Goal: Browse casually: Explore the website without a specific task or goal

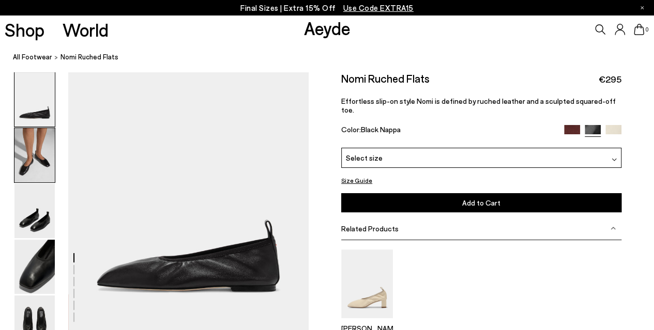
click at [27, 163] on img at bounding box center [34, 155] width 40 height 54
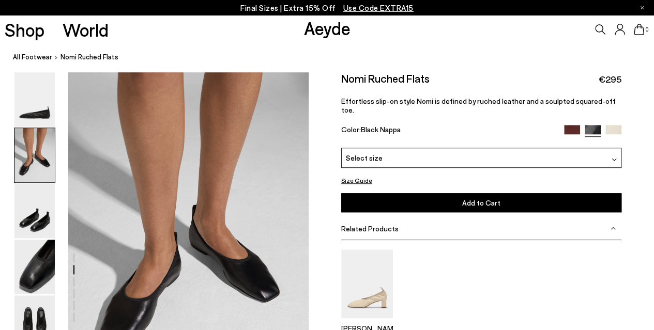
scroll to position [261, 0]
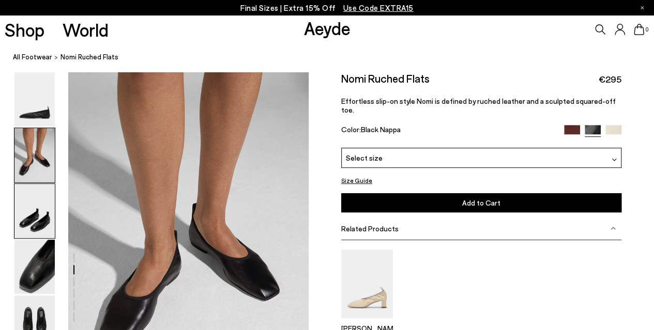
click at [30, 197] on img at bounding box center [34, 211] width 40 height 54
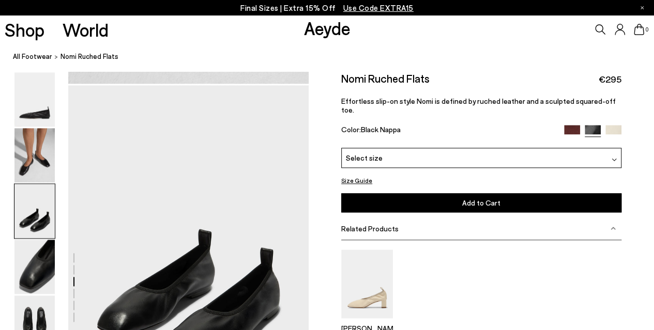
scroll to position [583, 0]
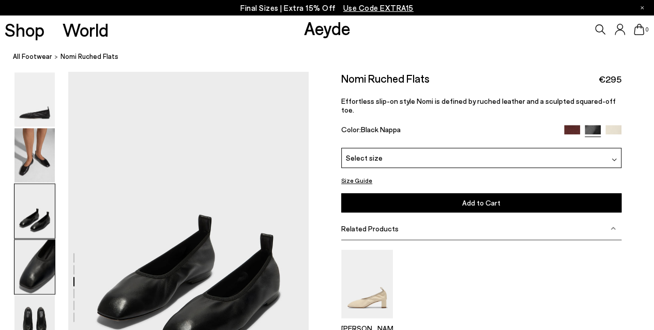
click at [28, 254] on img at bounding box center [34, 267] width 40 height 54
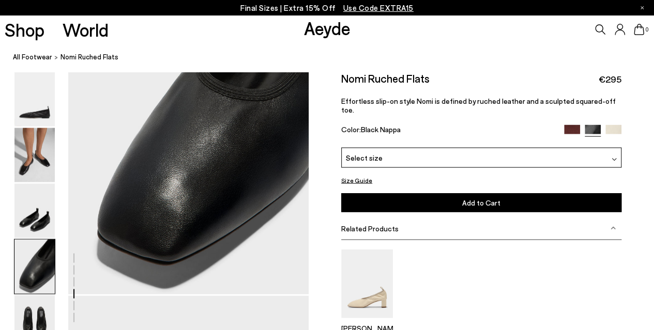
scroll to position [999, 0]
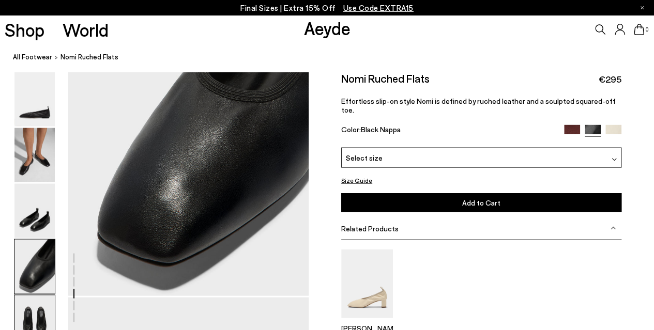
click at [36, 312] on img at bounding box center [34, 323] width 40 height 54
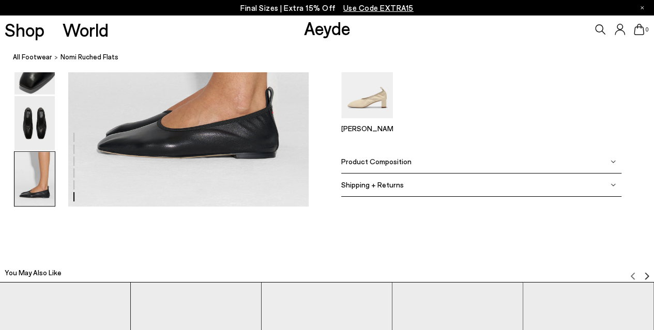
scroll to position [1958, 0]
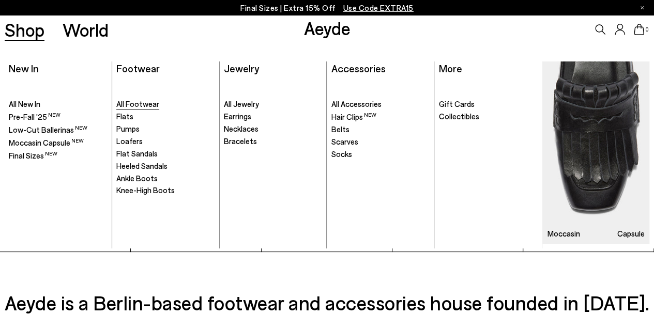
click at [138, 108] on span "All Footwear" at bounding box center [137, 103] width 43 height 9
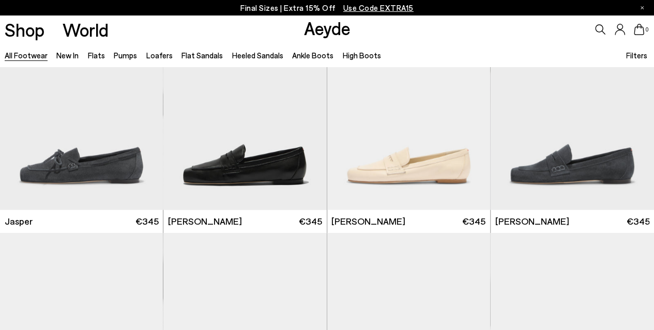
scroll to position [1026, 0]
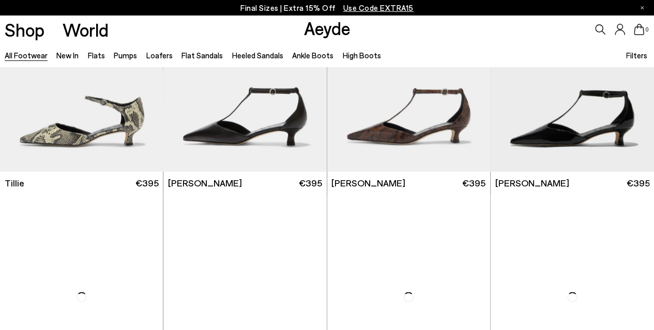
scroll to position [2608, 0]
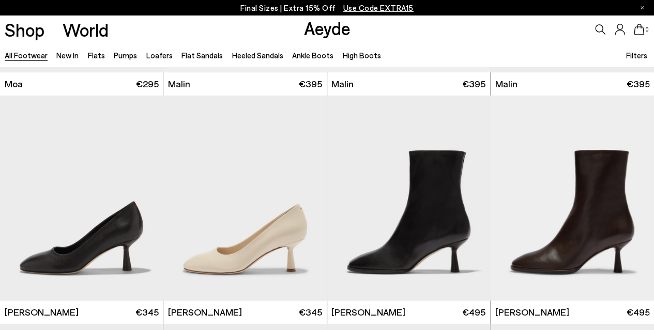
scroll to position [4523, 0]
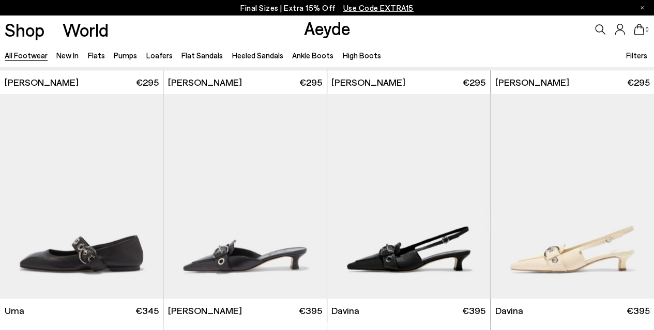
scroll to position [5025, 0]
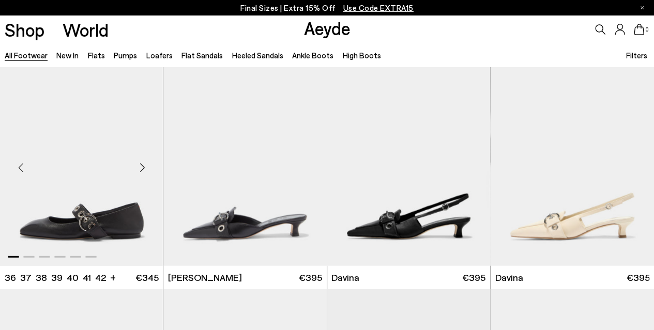
click at [145, 167] on div "Next slide" at bounding box center [142, 167] width 31 height 31
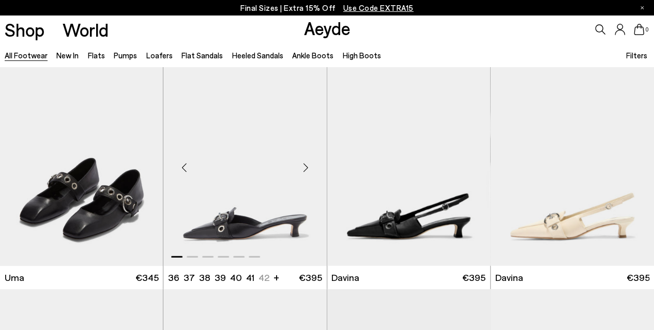
click at [305, 172] on div "Next slide" at bounding box center [305, 167] width 31 height 31
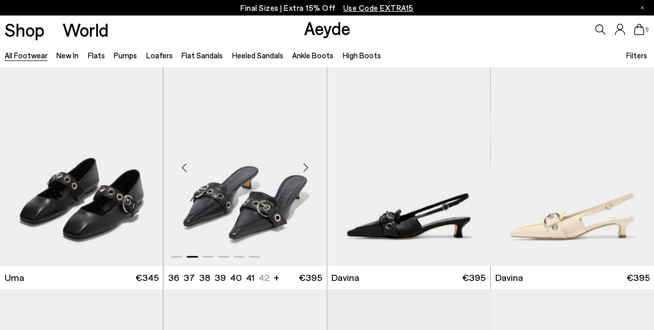
click at [305, 172] on div "Next slide" at bounding box center [305, 167] width 31 height 31
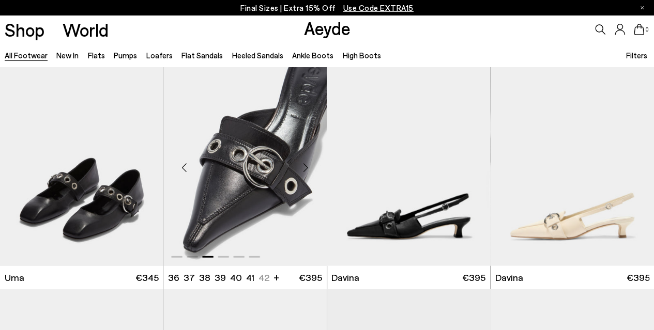
click at [305, 172] on div "Next slide" at bounding box center [305, 167] width 31 height 31
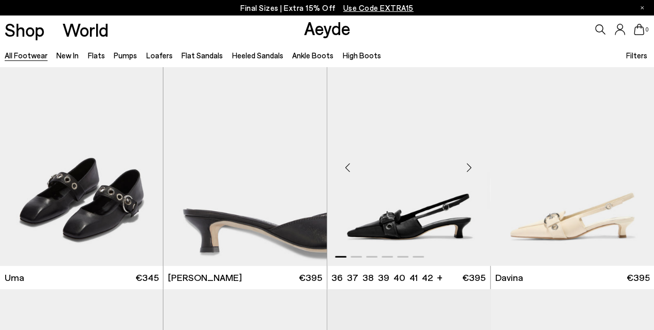
click at [471, 165] on div "Next slide" at bounding box center [469, 167] width 31 height 31
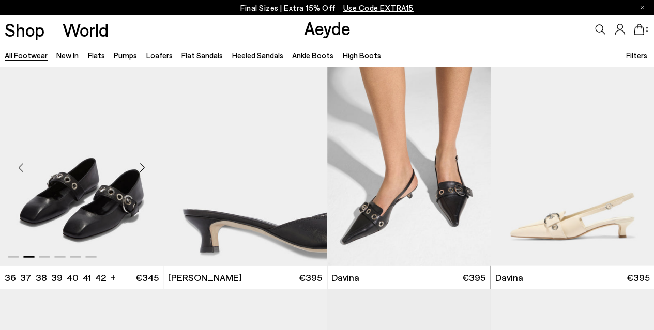
click at [142, 165] on div "Next slide" at bounding box center [142, 167] width 31 height 31
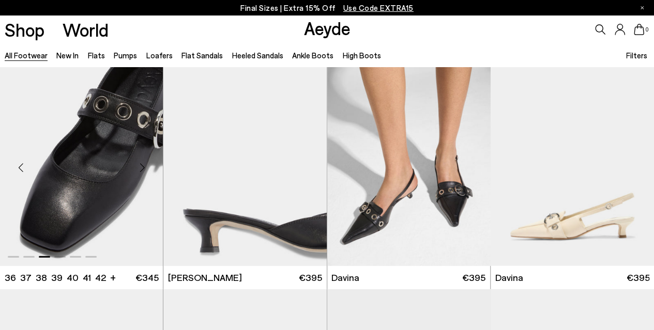
click at [142, 165] on div "Next slide" at bounding box center [142, 167] width 31 height 31
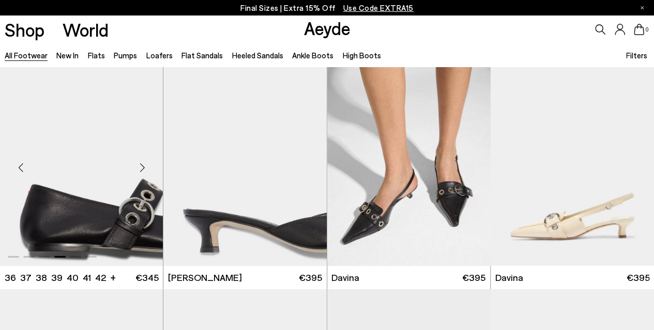
click at [142, 165] on div "Next slide" at bounding box center [142, 167] width 31 height 31
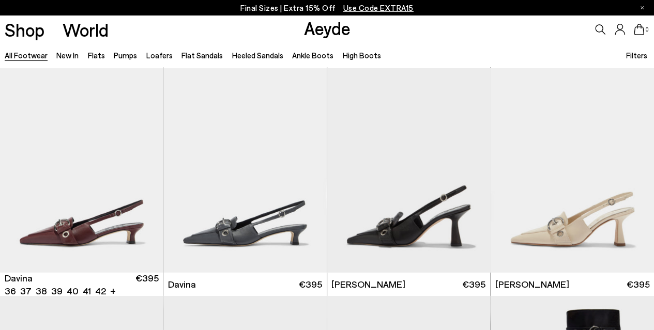
scroll to position [5255, 0]
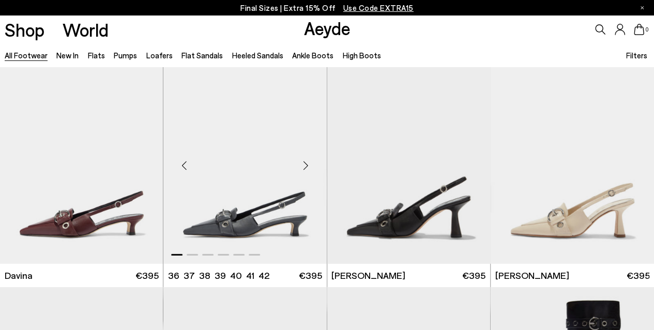
click at [306, 166] on div "Next slide" at bounding box center [305, 165] width 31 height 31
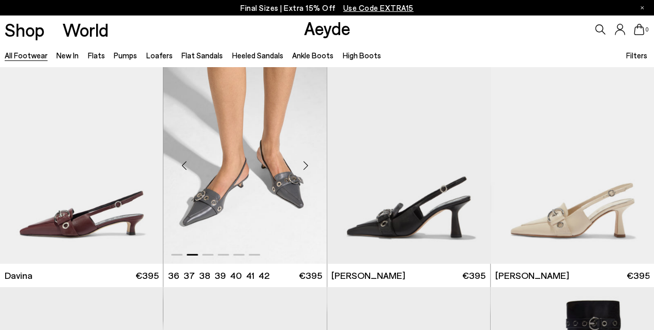
click at [306, 166] on div "Next slide" at bounding box center [305, 165] width 31 height 31
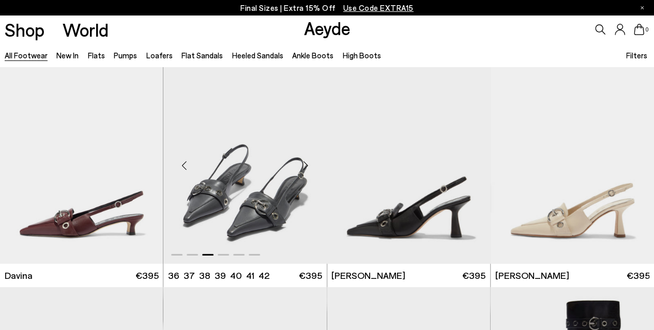
click at [306, 166] on div "Next slide" at bounding box center [305, 165] width 31 height 31
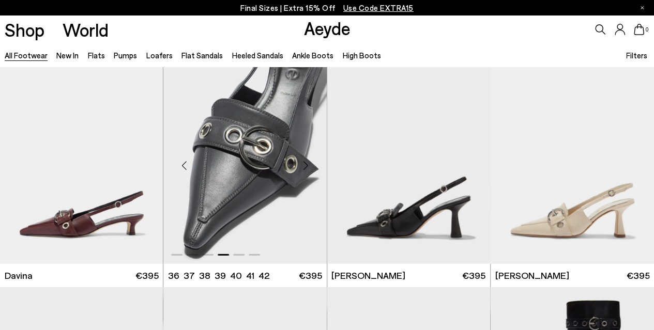
click at [306, 166] on div "Next slide" at bounding box center [305, 165] width 31 height 31
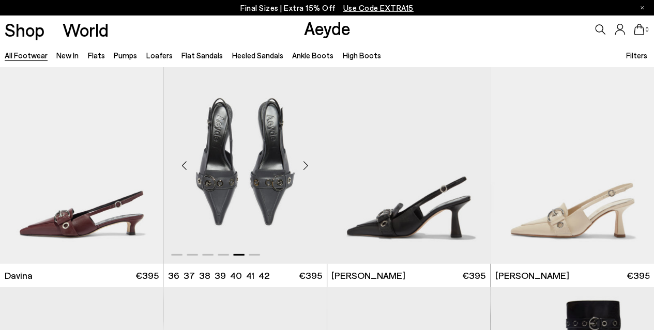
click at [306, 166] on div "Next slide" at bounding box center [305, 165] width 31 height 31
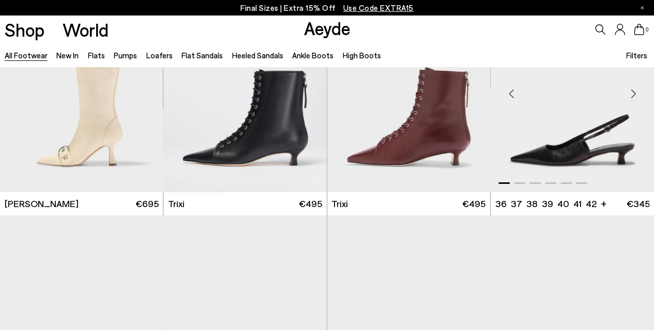
scroll to position [5783, 0]
click at [632, 98] on div "Next slide" at bounding box center [633, 94] width 31 height 31
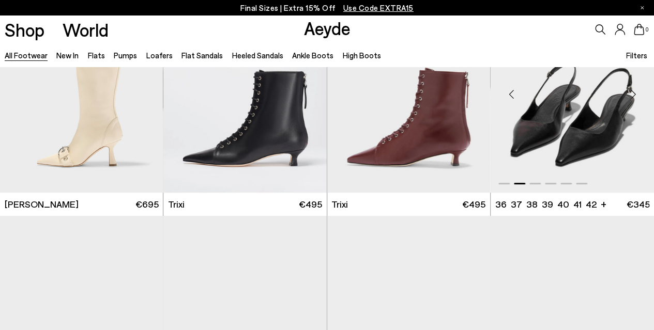
click at [632, 98] on div "Next slide" at bounding box center [633, 94] width 31 height 31
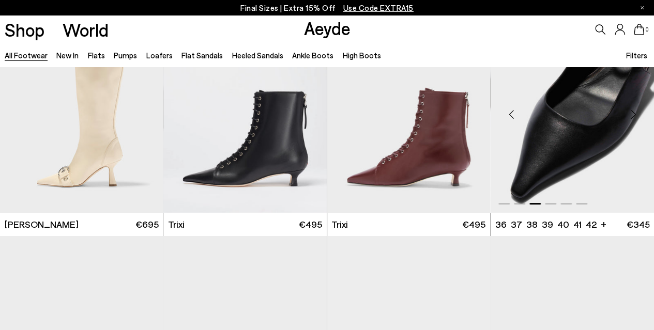
scroll to position [5762, 0]
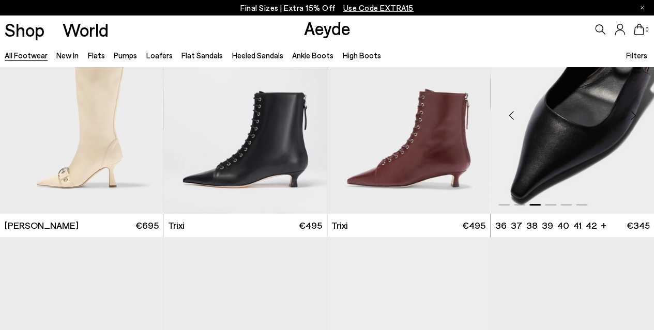
click at [635, 115] on div "Next slide" at bounding box center [633, 115] width 31 height 31
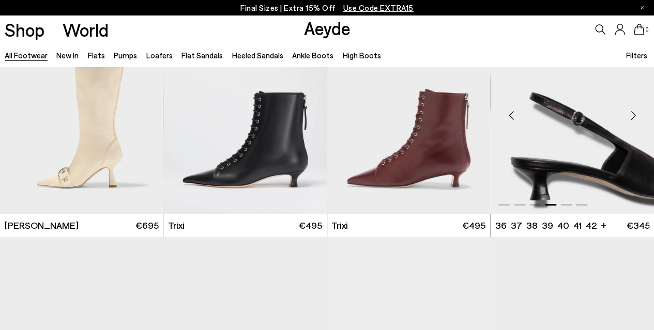
click at [635, 115] on div "Next slide" at bounding box center [633, 115] width 31 height 31
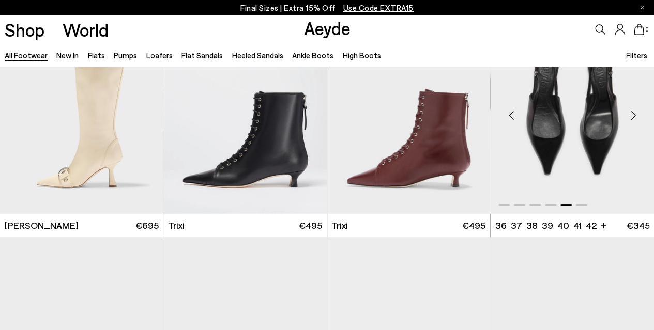
click at [635, 115] on div "Next slide" at bounding box center [633, 115] width 31 height 31
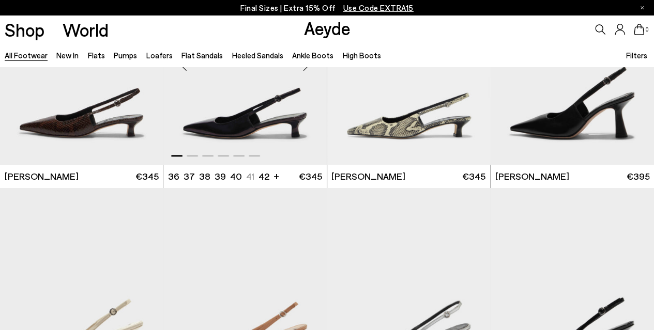
scroll to position [6221, 0]
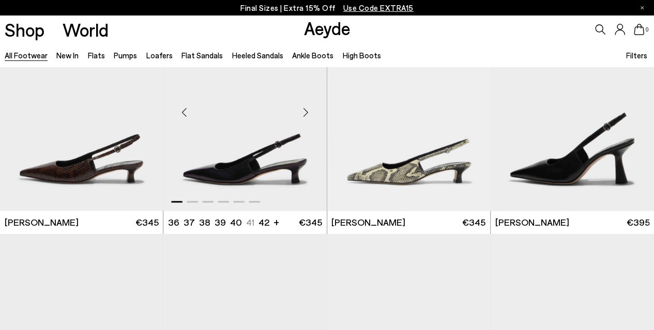
click at [309, 115] on div "Next slide" at bounding box center [305, 112] width 31 height 31
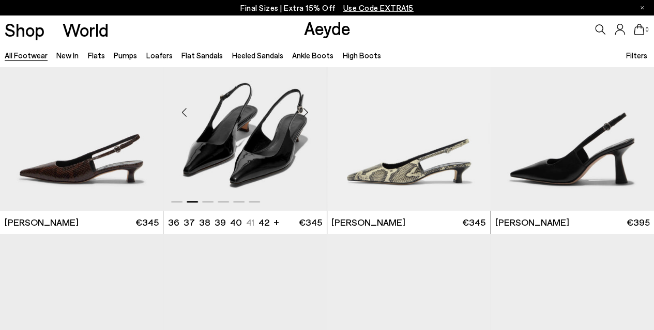
click at [309, 115] on div "Next slide" at bounding box center [305, 112] width 31 height 31
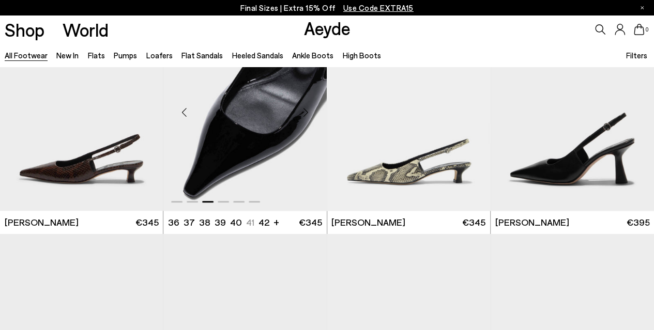
click at [309, 115] on div "Next slide" at bounding box center [305, 112] width 31 height 31
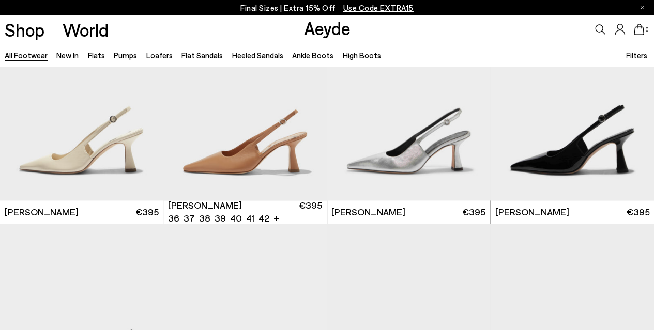
scroll to position [6132, 0]
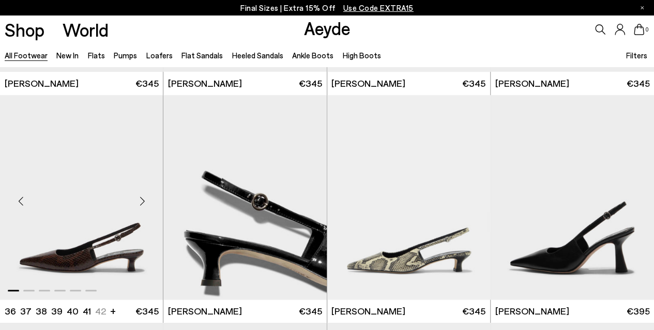
click at [143, 206] on div "Next slide" at bounding box center [142, 201] width 31 height 31
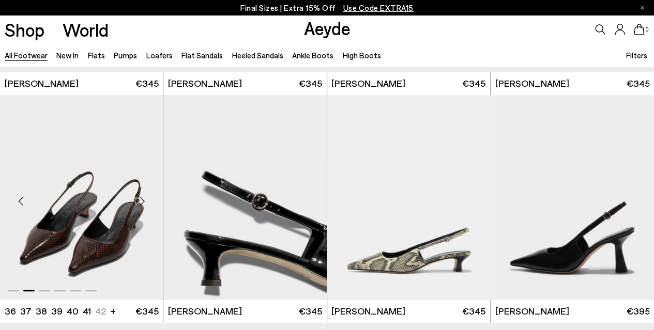
click at [143, 206] on div "Next slide" at bounding box center [142, 201] width 31 height 31
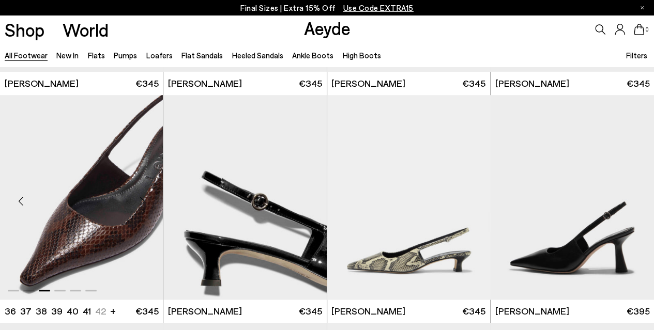
click at [143, 206] on div "Next slide" at bounding box center [142, 201] width 31 height 31
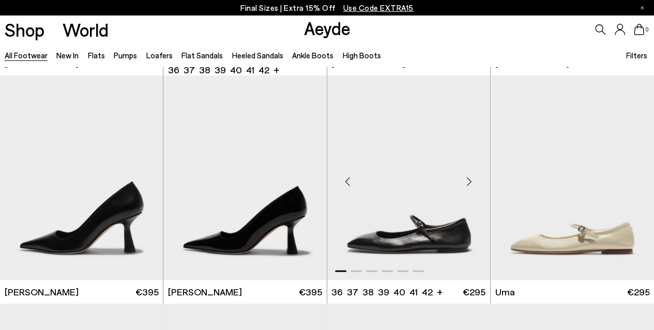
scroll to position [6608, 0]
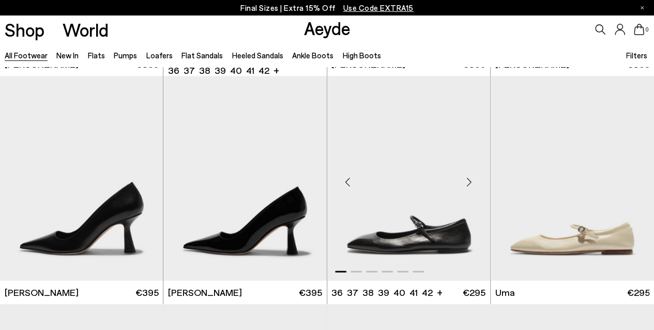
click at [467, 179] on div "Next slide" at bounding box center [469, 182] width 31 height 31
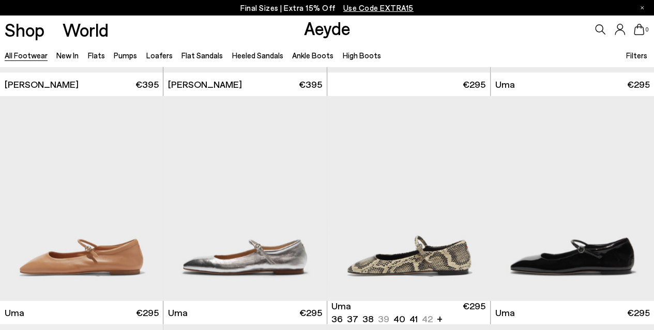
scroll to position [6880, 0]
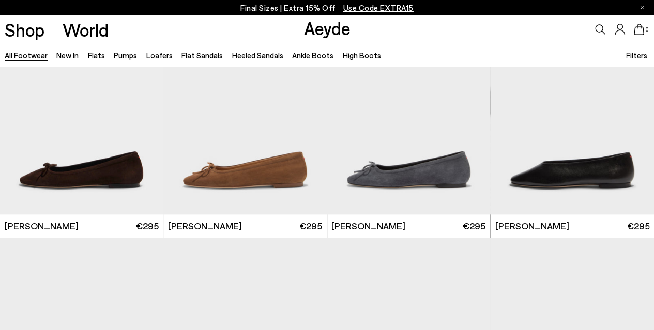
scroll to position [8273, 0]
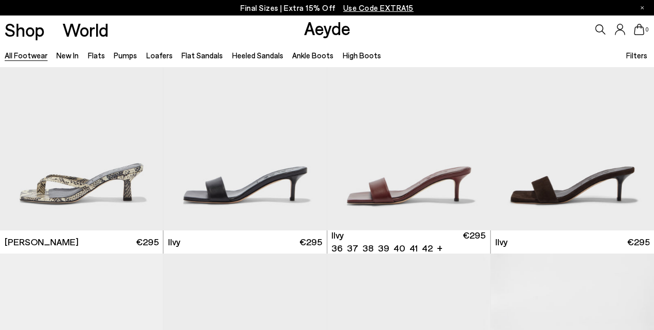
scroll to position [10096, 0]
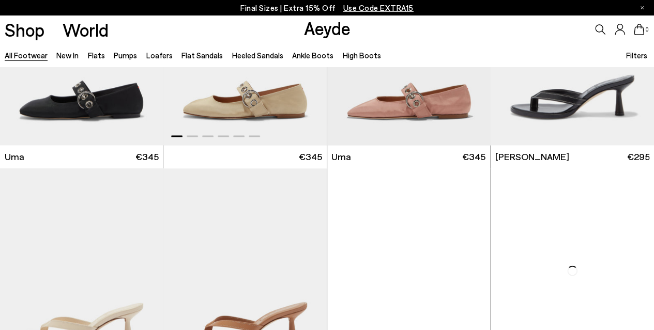
scroll to position [10668, 0]
